Goal: Check status: Check status

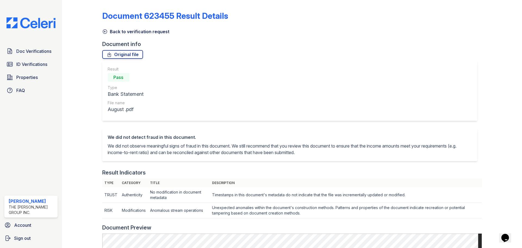
scroll to position [109, 0]
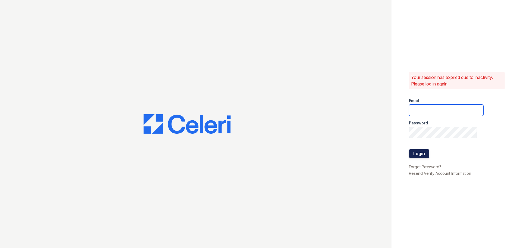
type input "devoiry@jaygroupny.com"
click at [425, 154] on button "Login" at bounding box center [419, 153] width 20 height 9
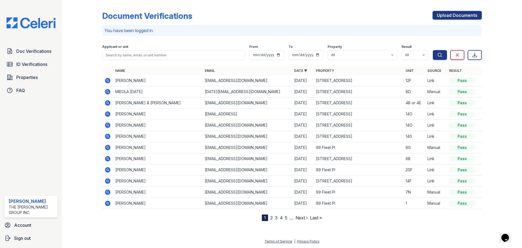
click at [109, 79] on icon at bounding box center [107, 80] width 5 height 5
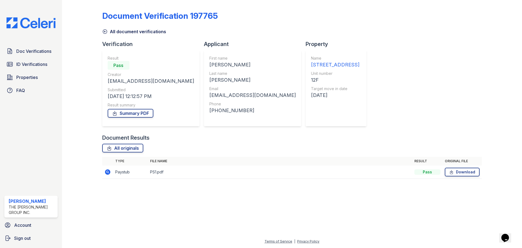
click at [108, 169] on icon at bounding box center [107, 171] width 7 height 7
